Goal: Task Accomplishment & Management: Complete application form

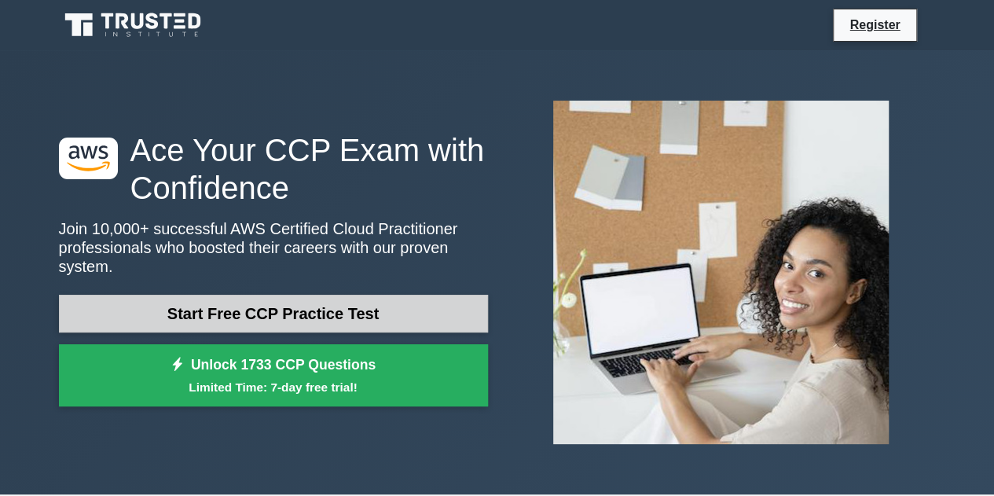
click at [311, 299] on link "Start Free CCP Practice Test" at bounding box center [273, 314] width 429 height 38
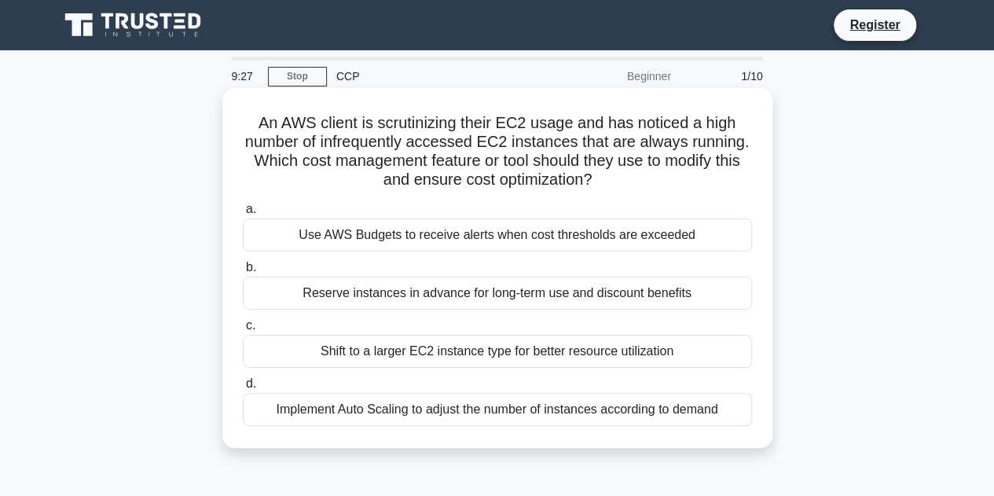
click at [477, 292] on div "Reserve instances in advance for long-term use and discount benefits" at bounding box center [497, 293] width 509 height 33
click at [243, 273] on input "b. Reserve instances in advance for long-term use and discount benefits" at bounding box center [243, 268] width 0 height 10
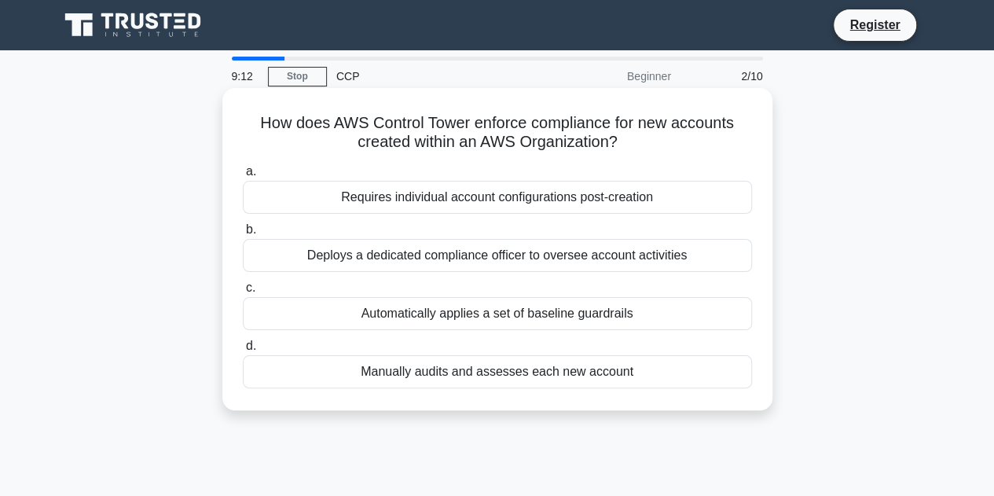
click at [513, 370] on div "Manually audits and assesses each new account" at bounding box center [497, 371] width 509 height 33
click at [243, 351] on input "d. Manually audits and assesses each new account" at bounding box center [243, 346] width 0 height 10
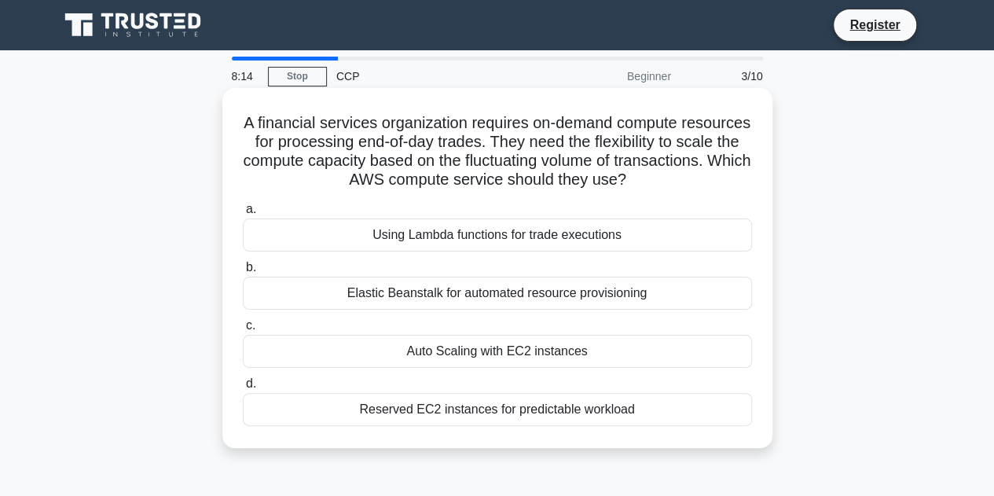
click at [537, 351] on div "Auto Scaling with EC2 instances" at bounding box center [497, 351] width 509 height 33
click at [243, 331] on input "c. Auto Scaling with EC2 instances" at bounding box center [243, 326] width 0 height 10
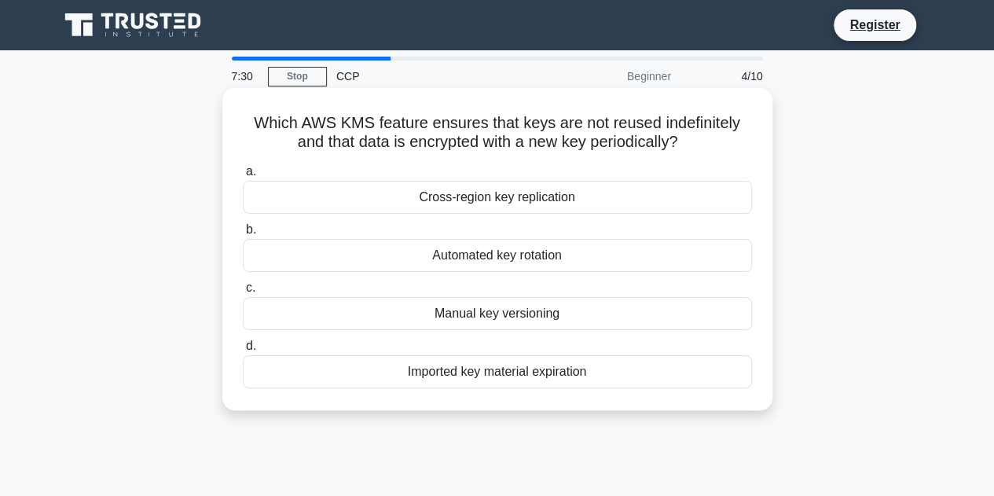
click at [492, 199] on div "Cross-region key replication" at bounding box center [497, 197] width 509 height 33
click at [243, 177] on input "a. Cross-region key replication" at bounding box center [243, 172] width 0 height 10
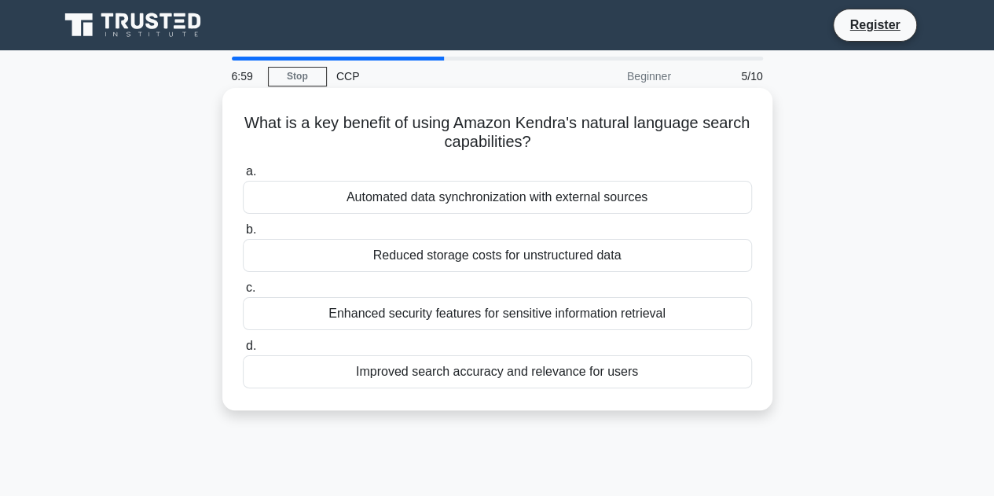
click at [535, 254] on div "Reduced storage costs for unstructured data" at bounding box center [497, 255] width 509 height 33
click at [243, 235] on input "b. Reduced storage costs for unstructured data" at bounding box center [243, 230] width 0 height 10
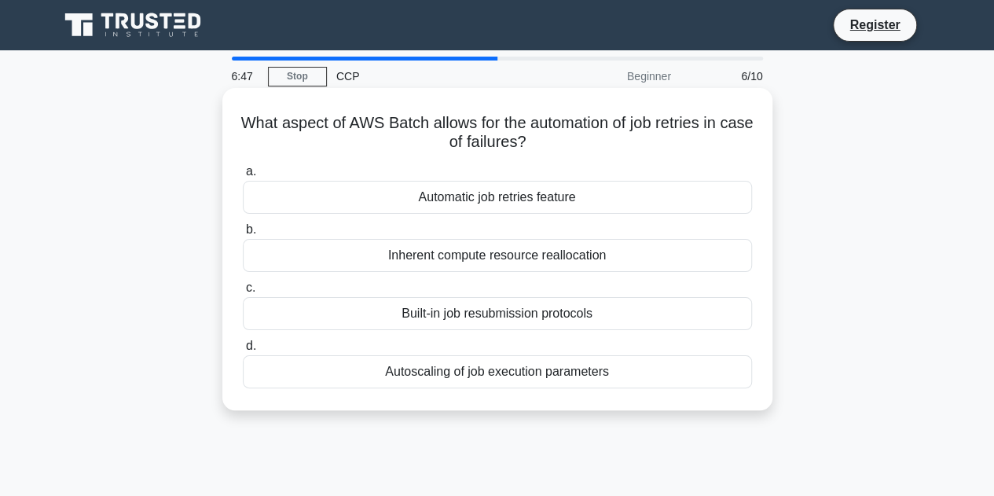
click at [507, 370] on div "Autoscaling of job execution parameters" at bounding box center [497, 371] width 509 height 33
click at [243, 351] on input "d. Autoscaling of job execution parameters" at bounding box center [243, 346] width 0 height 10
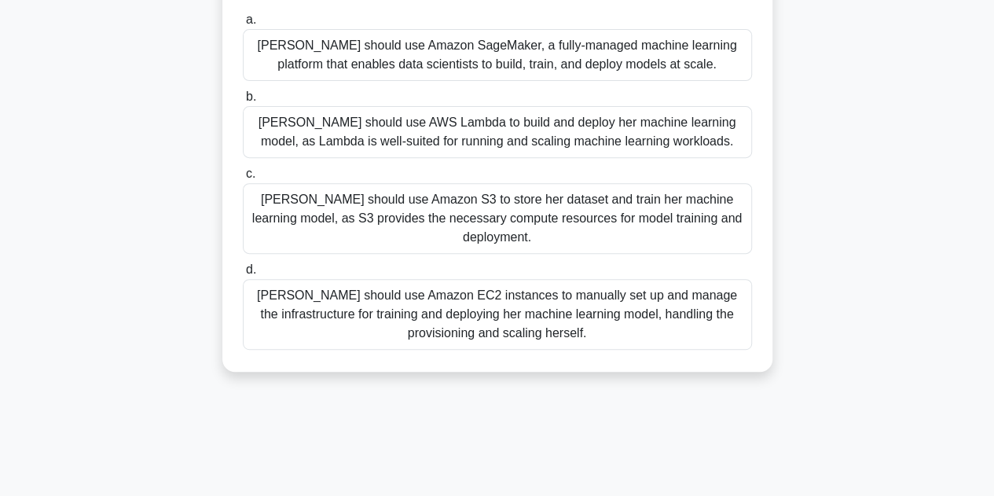
scroll to position [229, 0]
click at [471, 291] on div "Sarah should use Amazon EC2 instances to manually set up and manage the infrast…" at bounding box center [497, 312] width 509 height 71
click at [243, 274] on input "d. Sarah should use Amazon EC2 instances to manually set up and manage the infr…" at bounding box center [243, 268] width 0 height 10
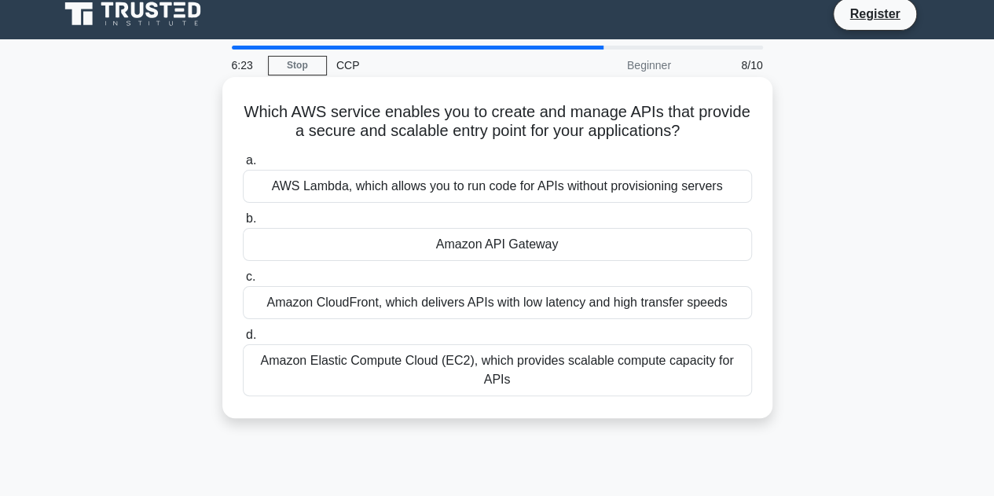
scroll to position [0, 0]
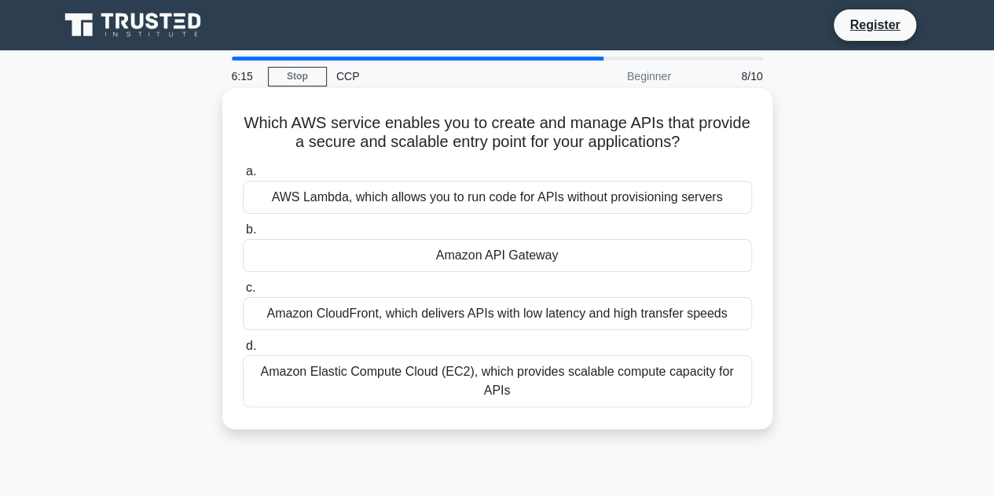
click at [527, 257] on div "Amazon API Gateway" at bounding box center [497, 255] width 509 height 33
click at [243, 235] on input "b. Amazon API Gateway" at bounding box center [243, 230] width 0 height 10
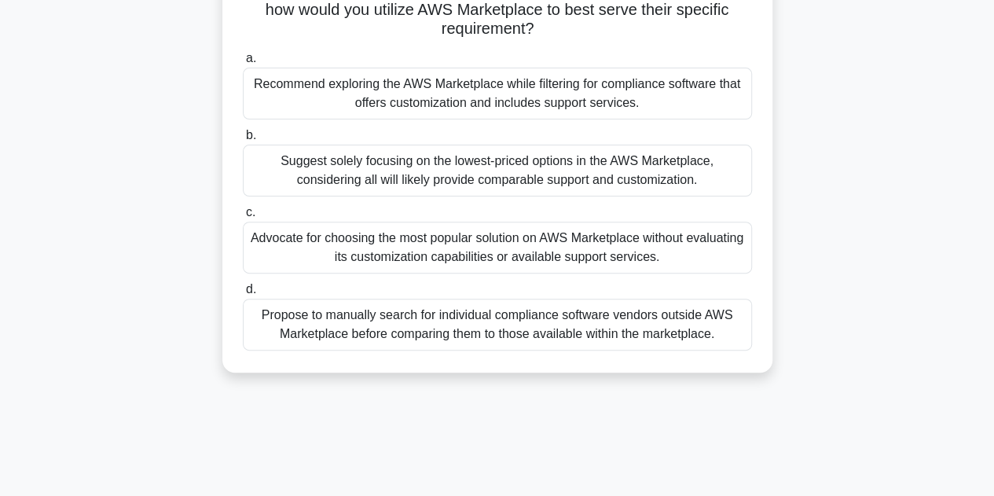
scroll to position [174, 0]
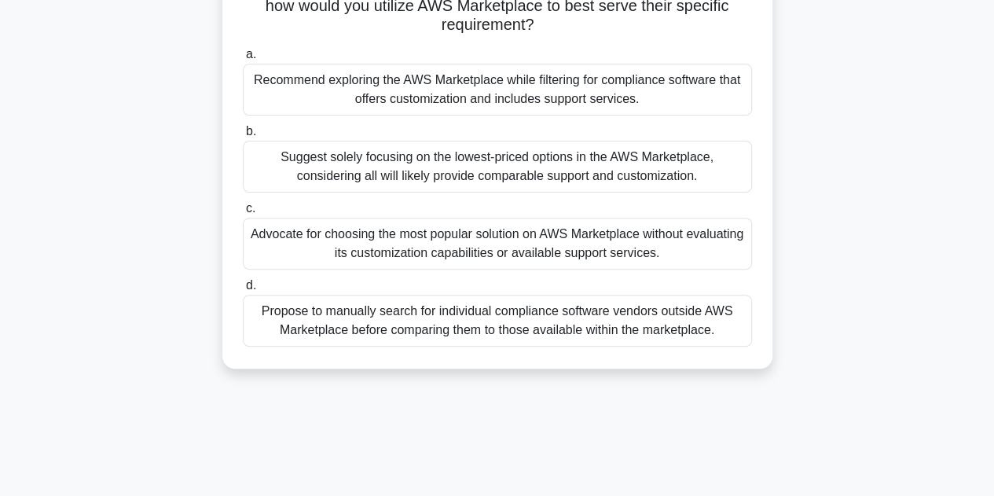
click at [531, 244] on div "Advocate for choosing the most popular solution on AWS Marketplace without eval…" at bounding box center [497, 244] width 509 height 52
click at [243, 214] on input "c. Advocate for choosing the most popular solution on AWS Marketplace without e…" at bounding box center [243, 209] width 0 height 10
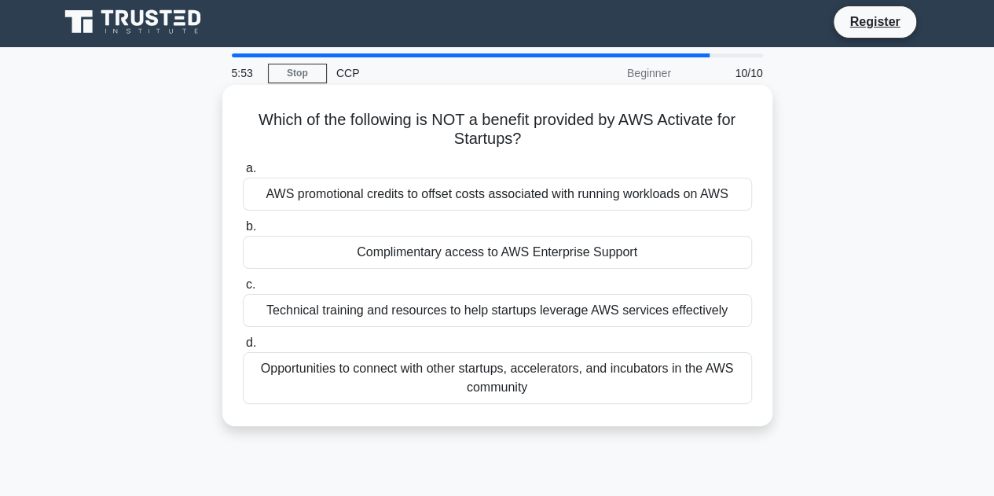
scroll to position [0, 0]
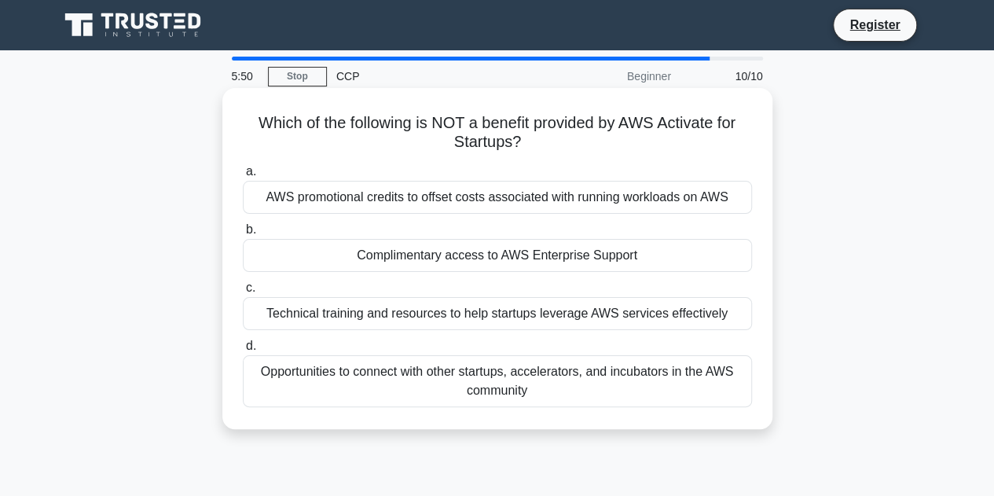
click at [513, 254] on div "Complimentary access to AWS Enterprise Support" at bounding box center [497, 255] width 509 height 33
click at [243, 235] on input "b. Complimentary access to AWS Enterprise Support" at bounding box center [243, 230] width 0 height 10
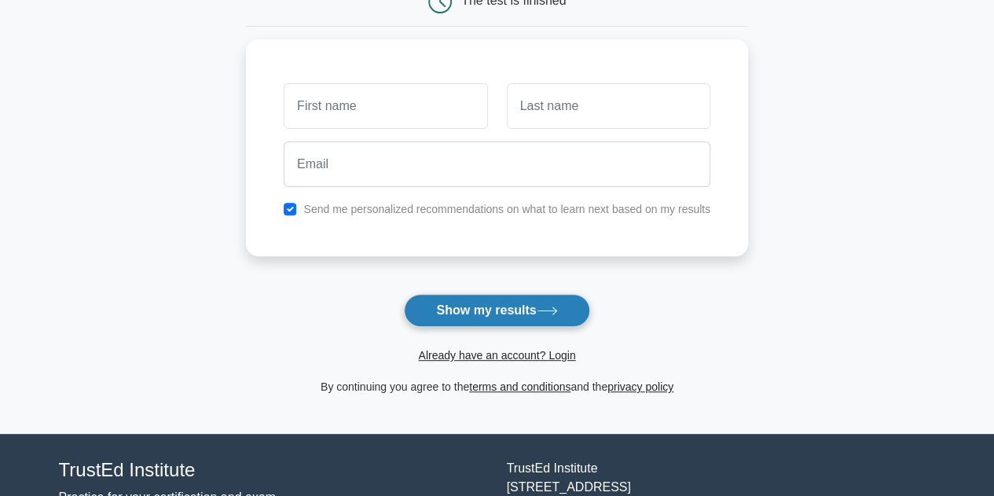
click at [497, 315] on button "Show my results" at bounding box center [497, 310] width 186 height 33
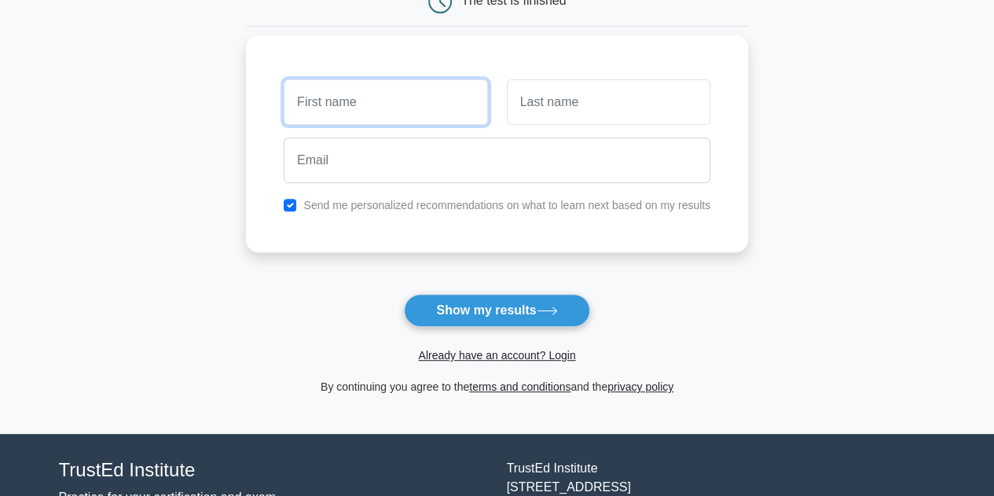
click at [404, 100] on input "text" at bounding box center [386, 102] width 204 height 46
type input "GARIGAPATI"
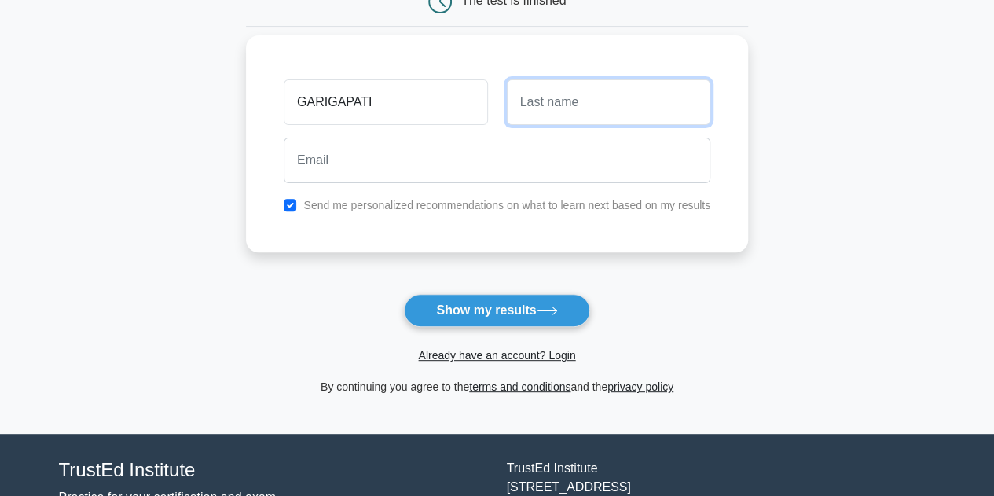
click at [543, 106] on input "text" at bounding box center [609, 102] width 204 height 46
type input "[PERSON_NAME]"
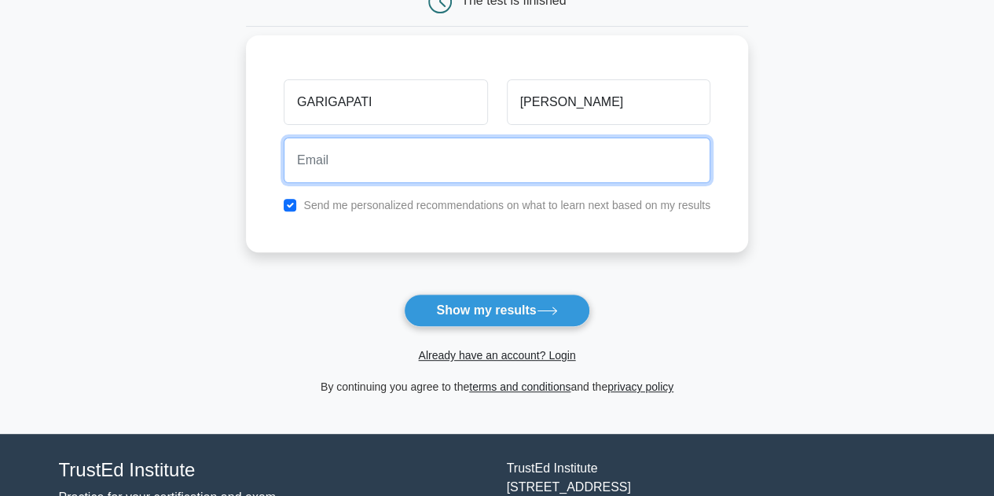
click at [607, 149] on input "email" at bounding box center [497, 161] width 427 height 46
type input "[EMAIL_ADDRESS][DOMAIN_NAME]"
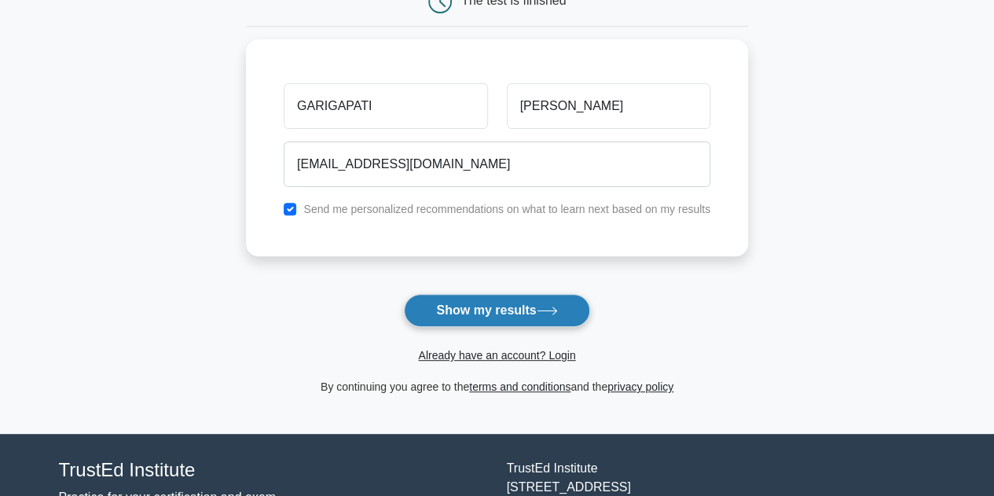
click at [501, 311] on button "Show my results" at bounding box center [497, 310] width 186 height 33
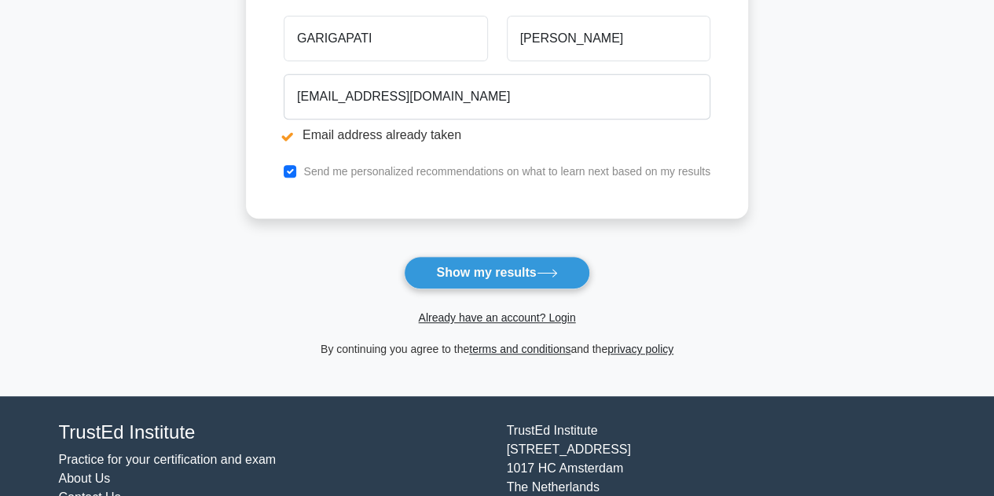
scroll to position [307, 0]
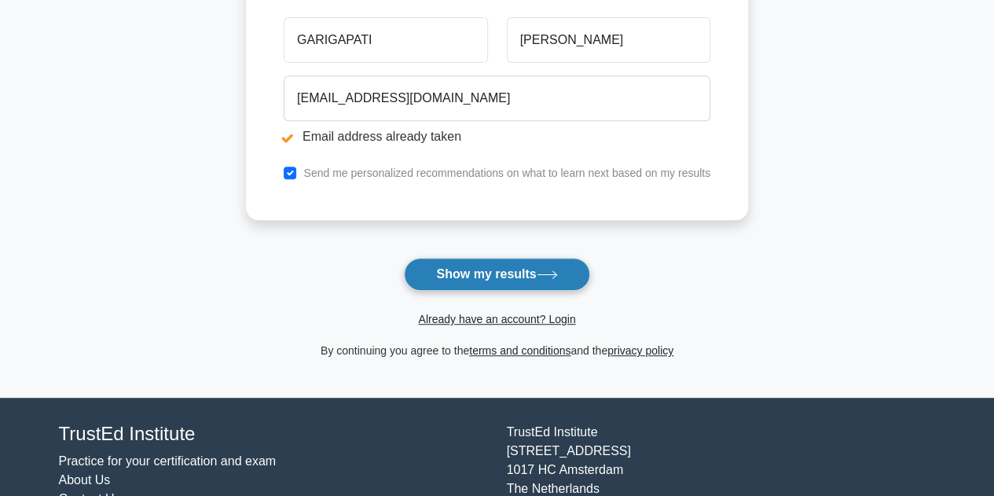
click at [509, 271] on button "Show my results" at bounding box center [497, 274] width 186 height 33
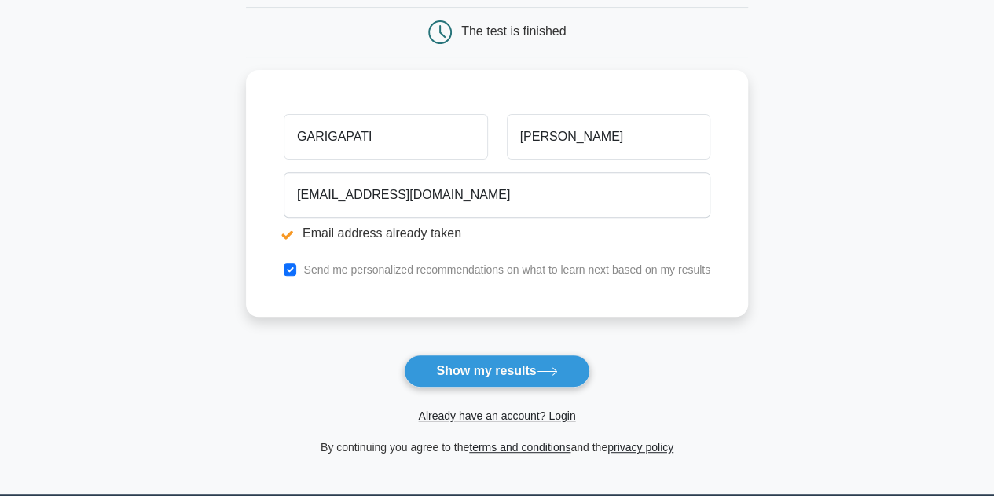
scroll to position [231, 0]
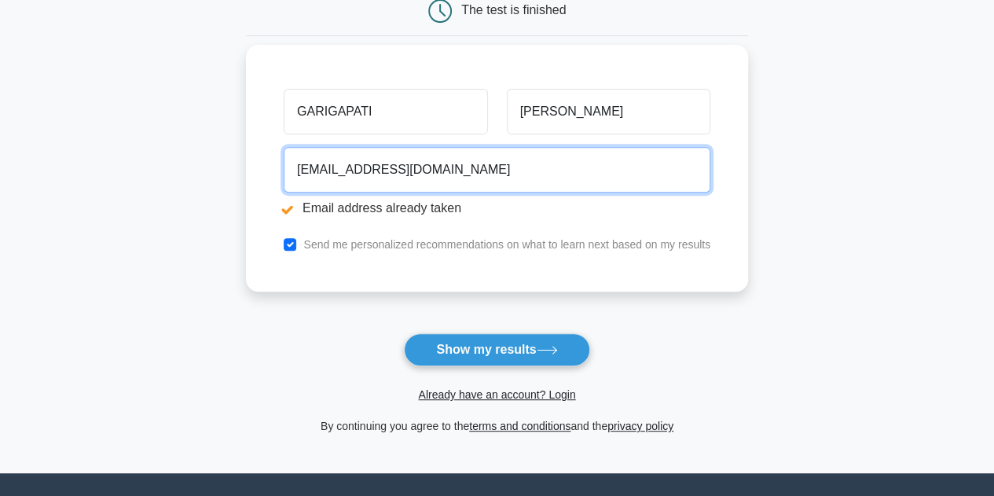
click at [484, 167] on input "[EMAIL_ADDRESS][DOMAIN_NAME]" at bounding box center [497, 170] width 427 height 46
click at [484, 166] on input "[EMAIL_ADDRESS][DOMAIN_NAME]" at bounding box center [497, 170] width 427 height 46
type input "2"
click at [481, 182] on input "email" at bounding box center [497, 170] width 427 height 46
type input "[EMAIL_ADDRESS][DOMAIN_NAME]"
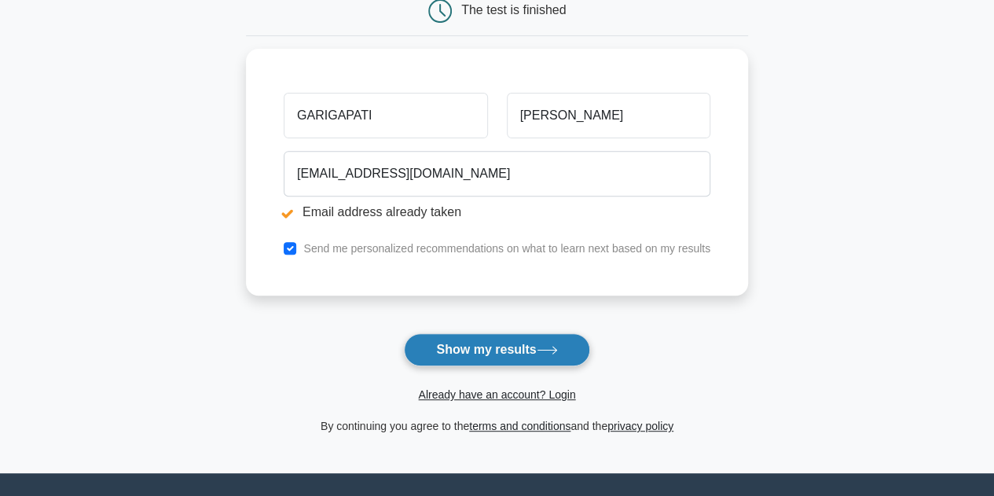
click at [489, 342] on button "Show my results" at bounding box center [497, 349] width 186 height 33
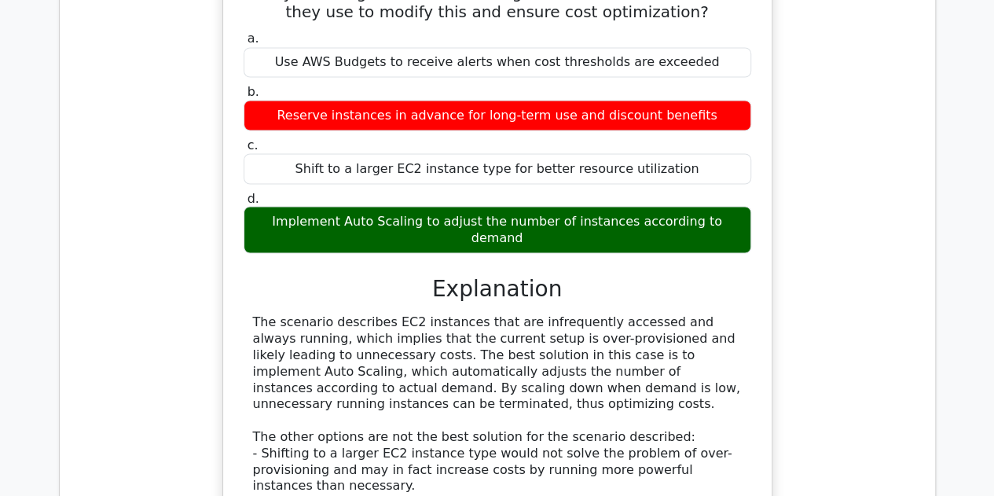
scroll to position [1410, 0]
